Goal: Find specific page/section: Find specific page/section

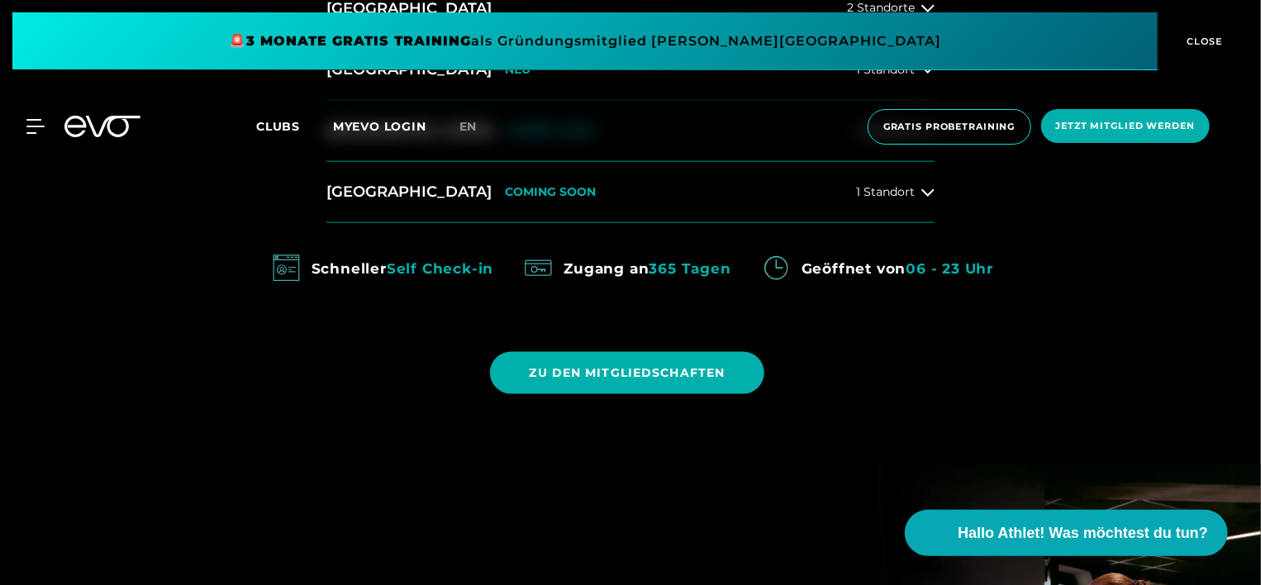
scroll to position [916, 0]
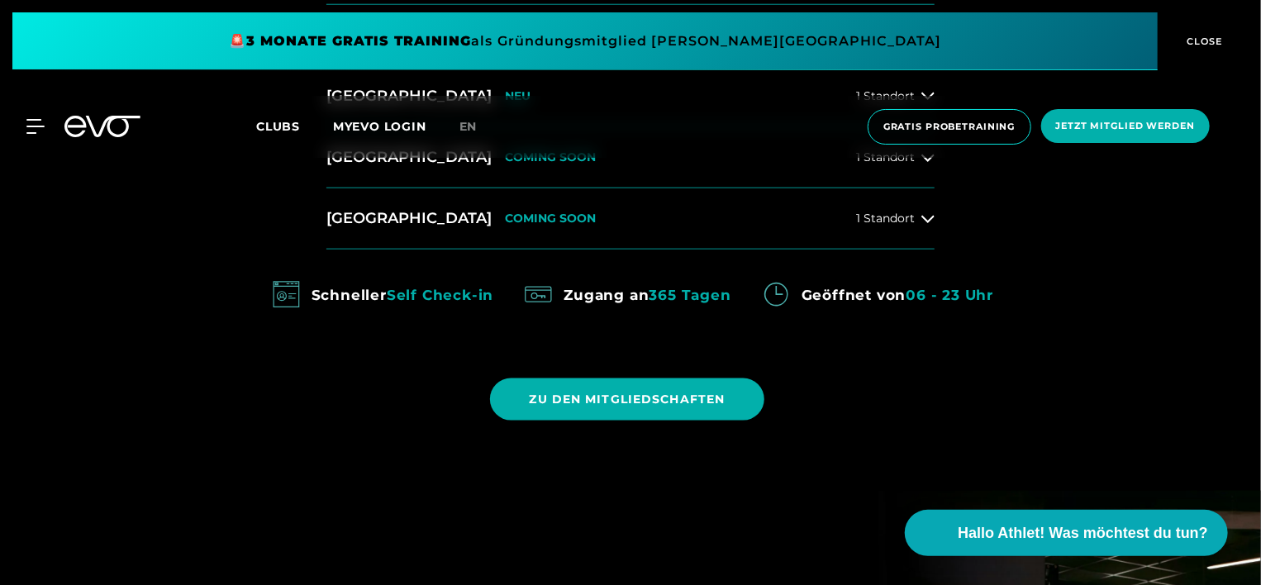
click at [295, 123] on span "Clubs" at bounding box center [278, 126] width 44 height 15
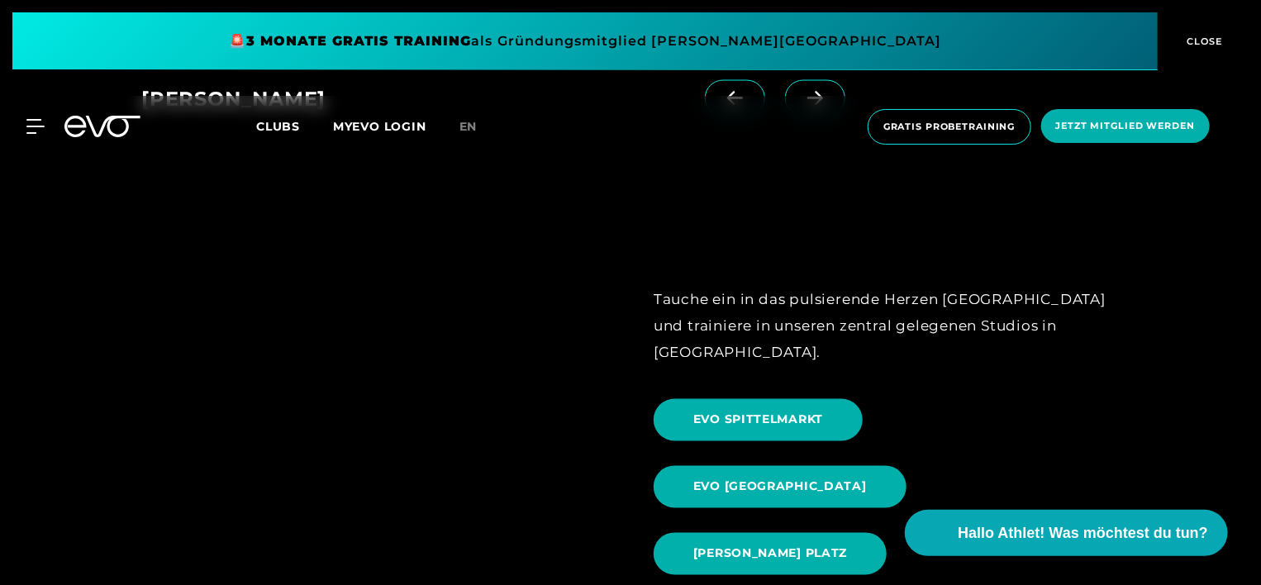
scroll to position [1365, 0]
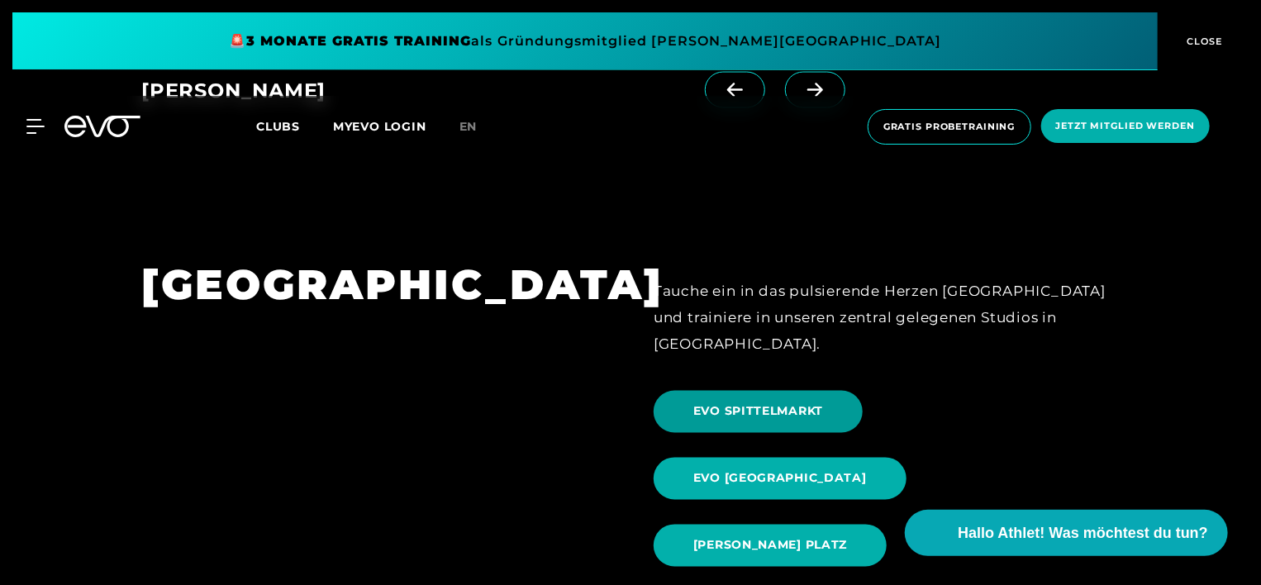
click at [754, 403] on span "EVO SPITTELMARKT" at bounding box center [758, 411] width 130 height 17
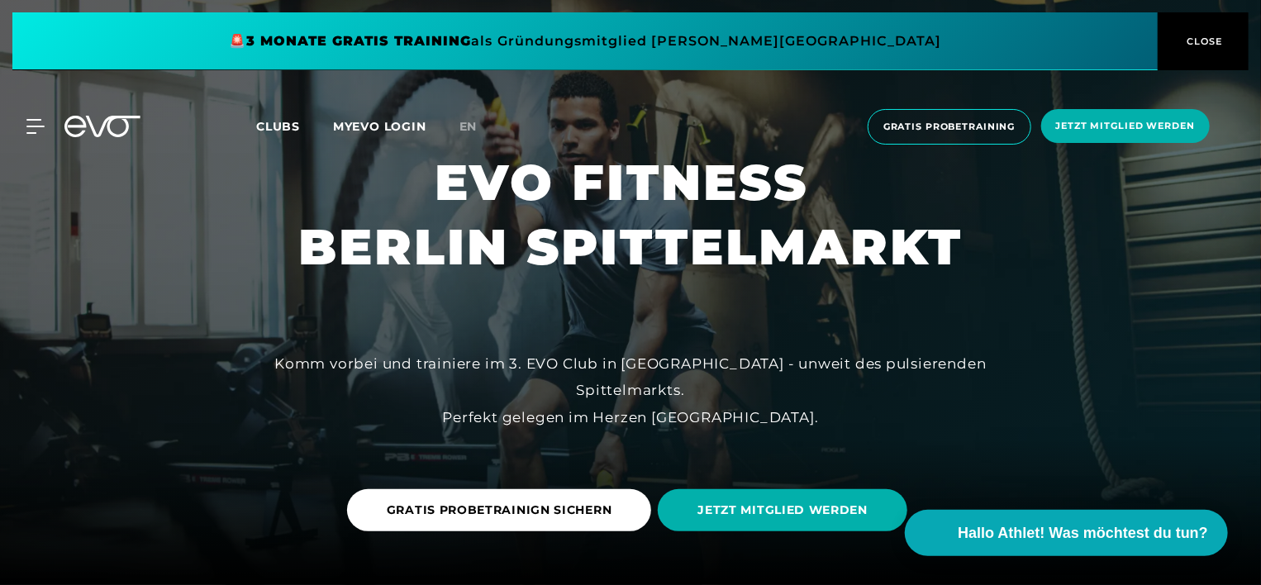
scroll to position [269, 0]
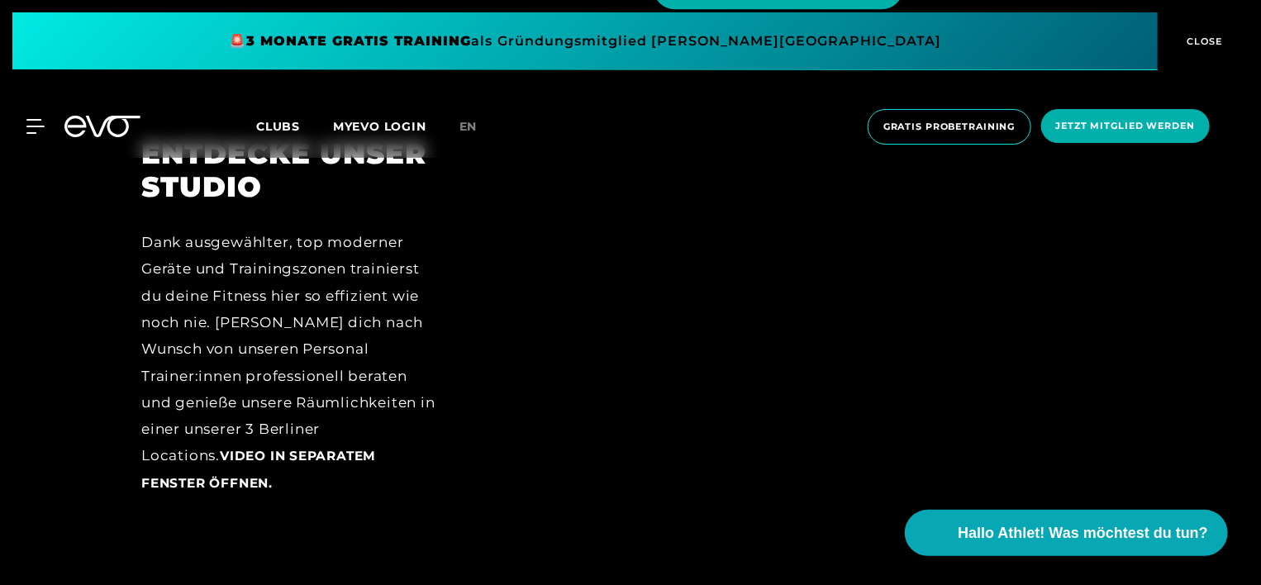
scroll to position [2494, 0]
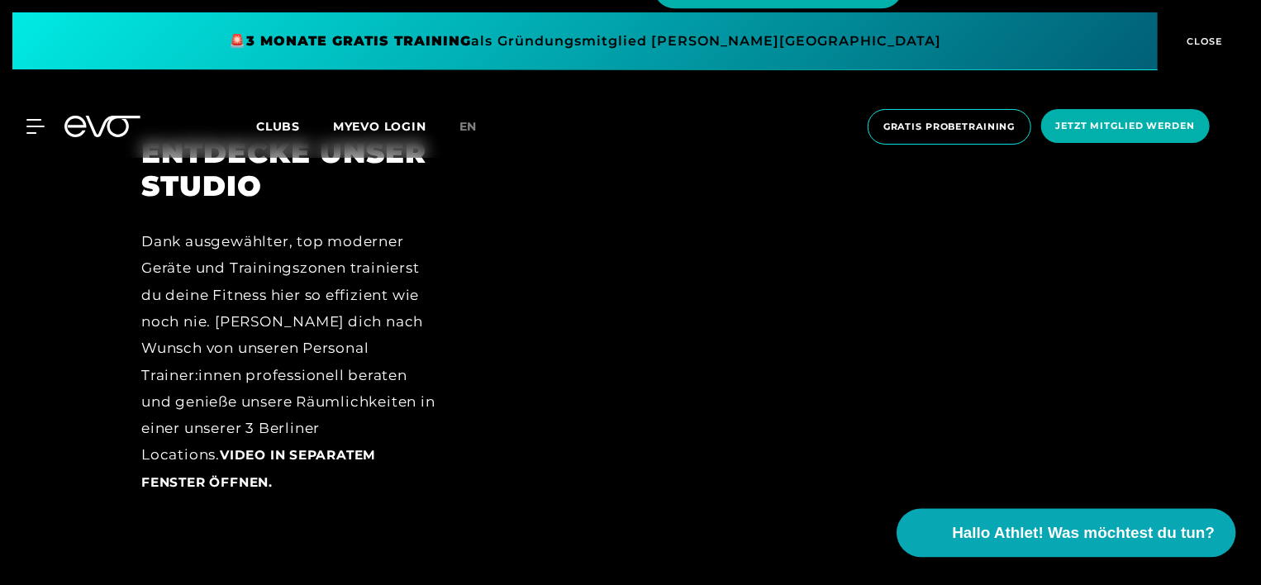
click at [982, 524] on span "Hallo Athlet! Was möchtest du tun?" at bounding box center [1084, 532] width 263 height 23
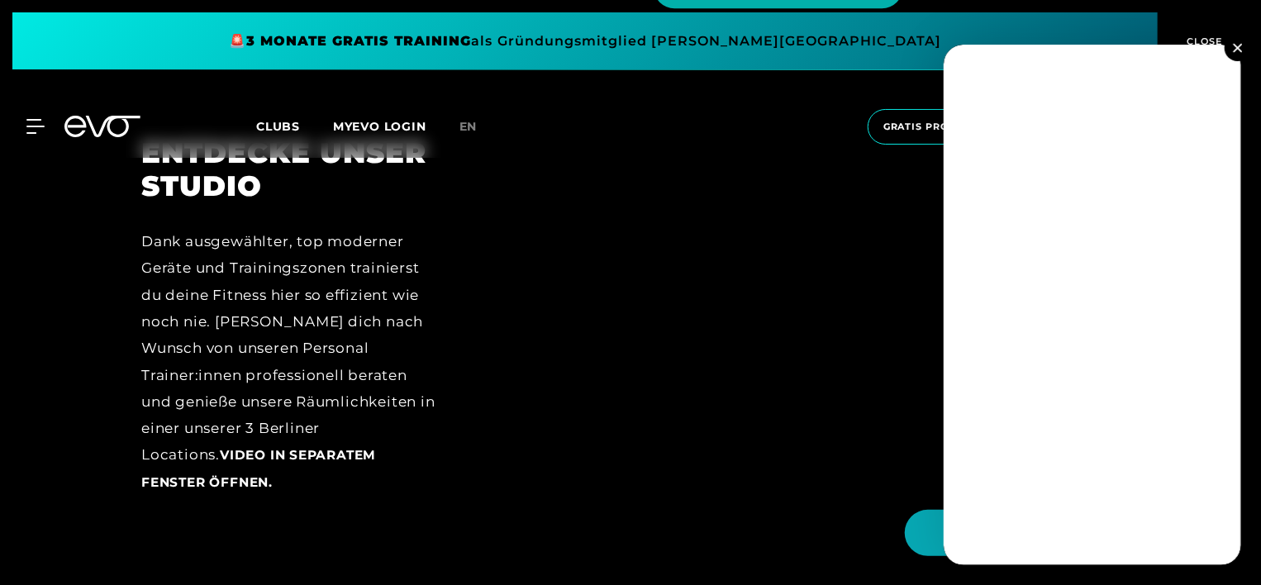
click at [1239, 40] on button at bounding box center [1238, 48] width 26 height 26
